Goal: Find specific page/section

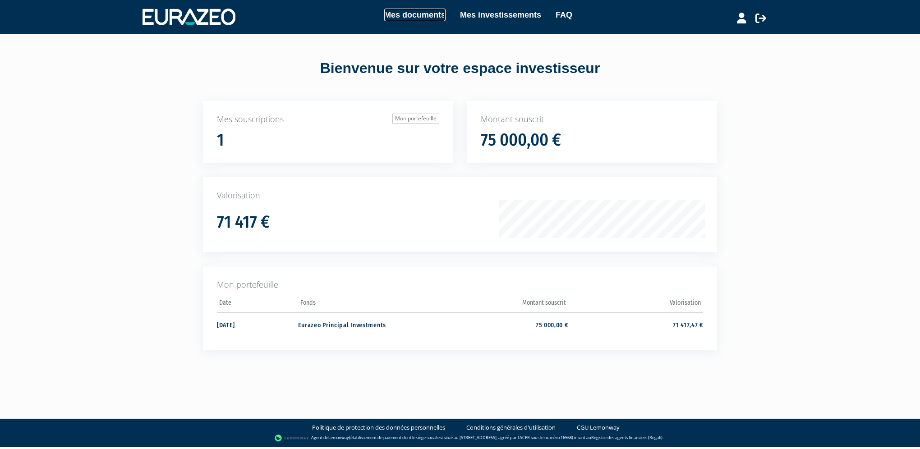
click at [436, 13] on link "Mes documents" at bounding box center [414, 15] width 61 height 13
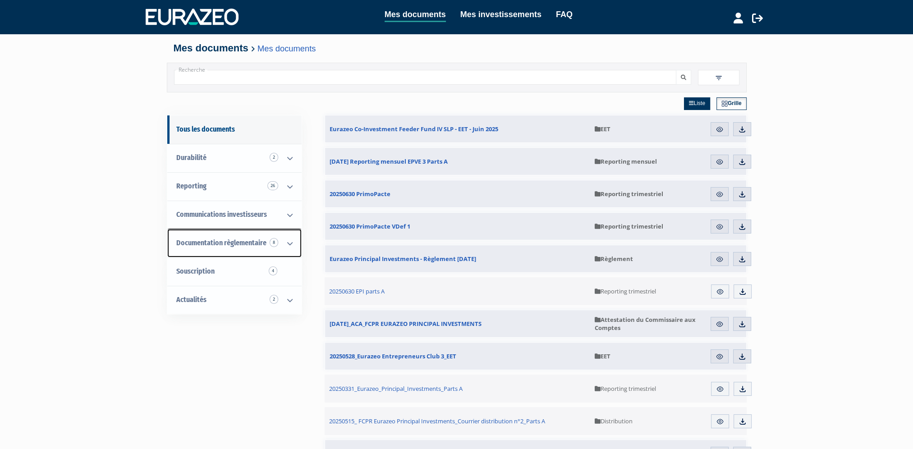
click at [234, 243] on span "Documentation règlementaire 8" at bounding box center [221, 243] width 90 height 9
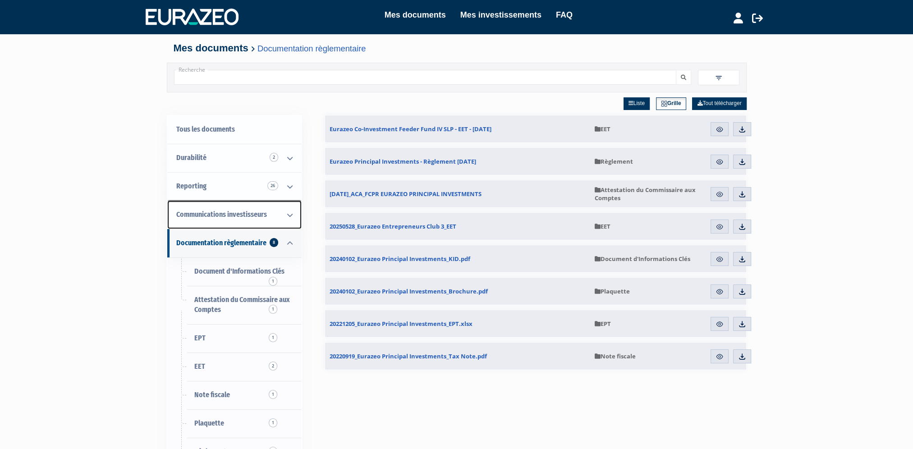
click at [220, 213] on span "Communications investisseurs" at bounding box center [221, 214] width 91 height 9
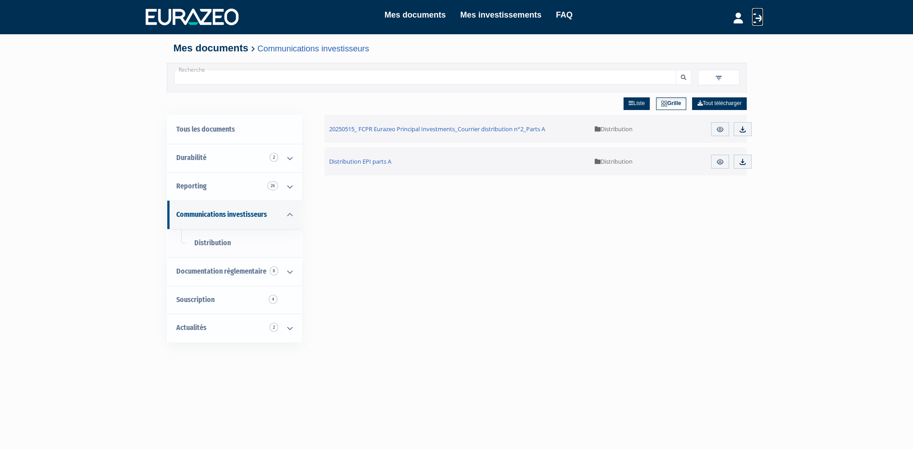
click at [758, 14] on icon at bounding box center [757, 18] width 11 height 11
